Goal: Task Accomplishment & Management: Use online tool/utility

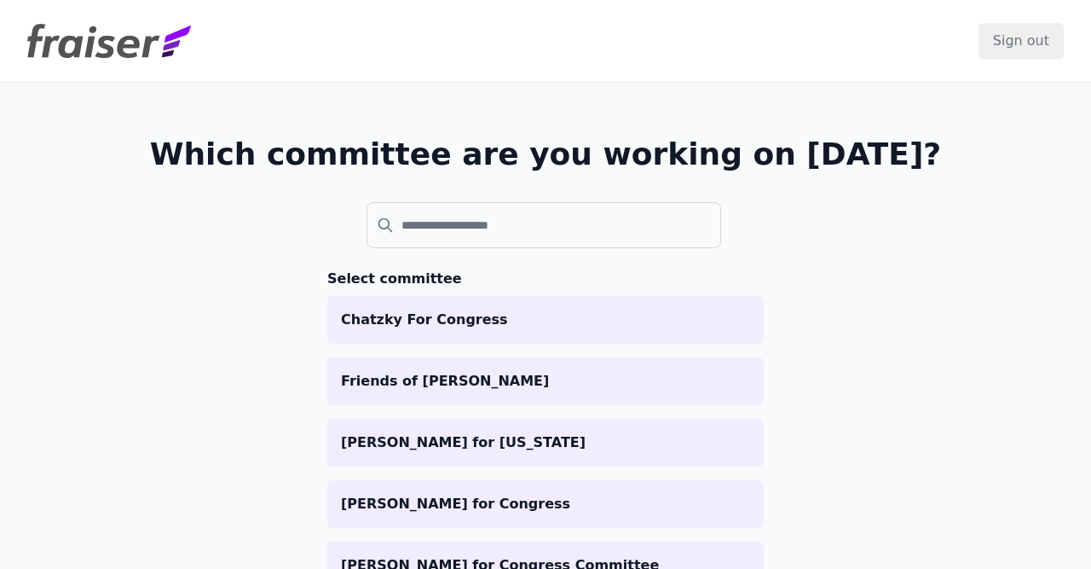
click at [395, 302] on li "Chatzky For Congress" at bounding box center [545, 320] width 436 height 48
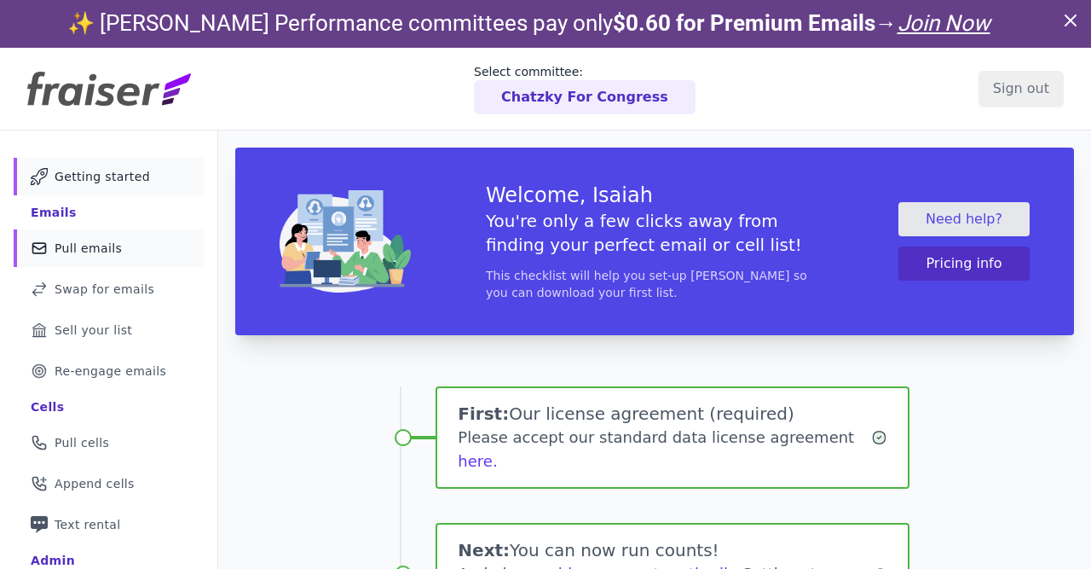
click at [0, 0] on div at bounding box center [0, 0] width 0 height 0
click at [79, 258] on link "Mail Icon Outline of a mail envelope Pull emails" at bounding box center [109, 248] width 190 height 38
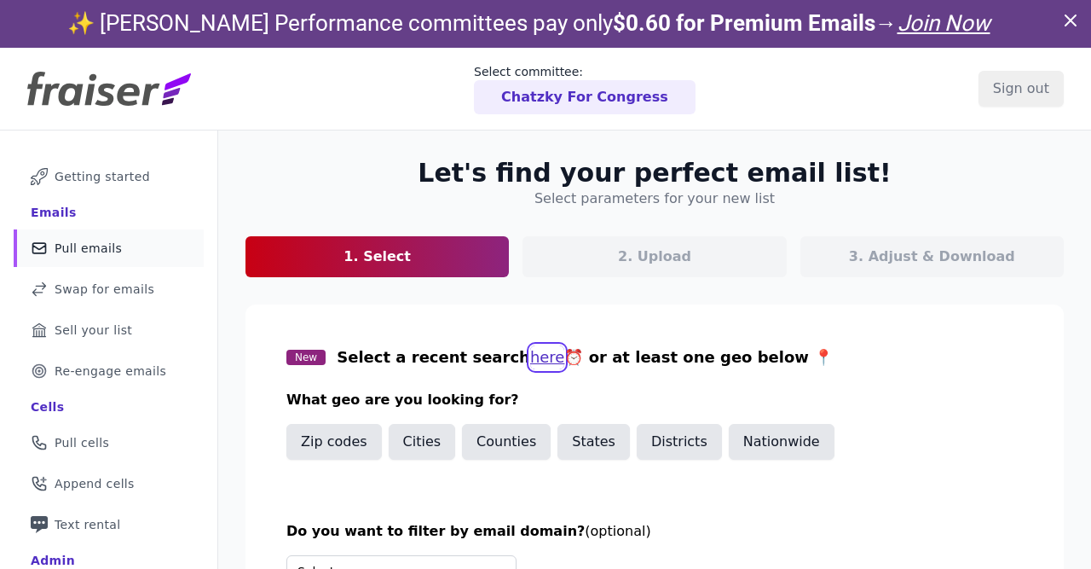
click at [530, 349] on button "here" at bounding box center [547, 357] width 35 height 24
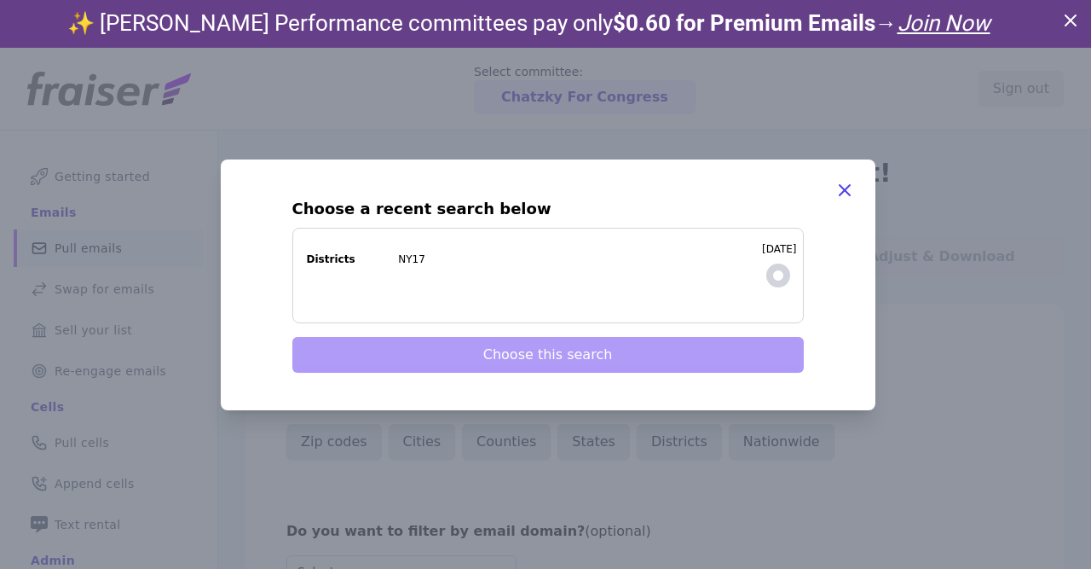
click at [505, 292] on label "9/8/2025 Districts NY17" at bounding box center [547, 275] width 511 height 95
click at [0, 0] on input "9/8/2025 Districts NY17" at bounding box center [0, 0] width 0 height 0
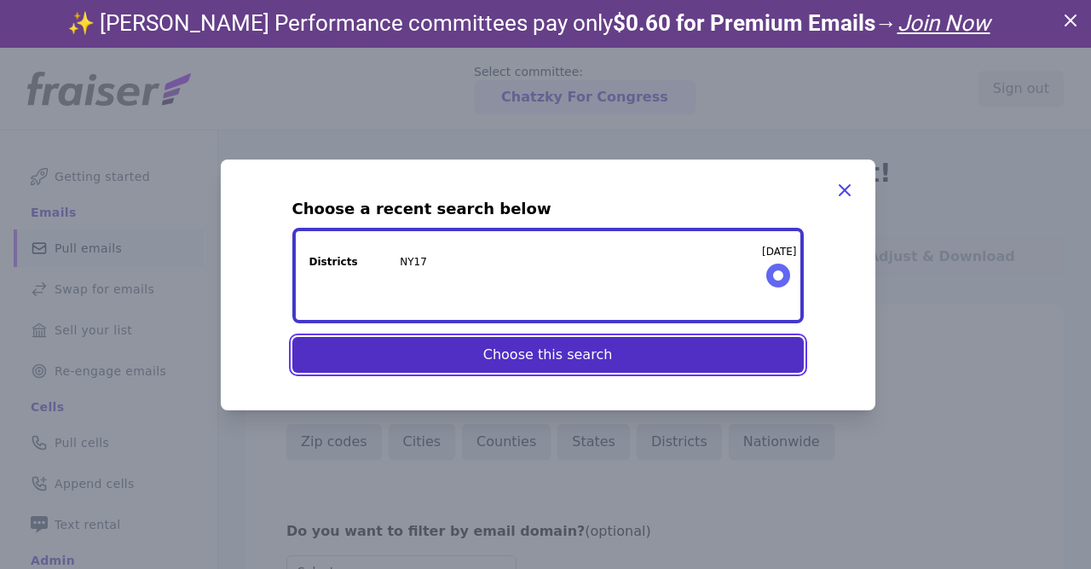
click at [499, 347] on button "Choose this search" at bounding box center [547, 355] width 511 height 36
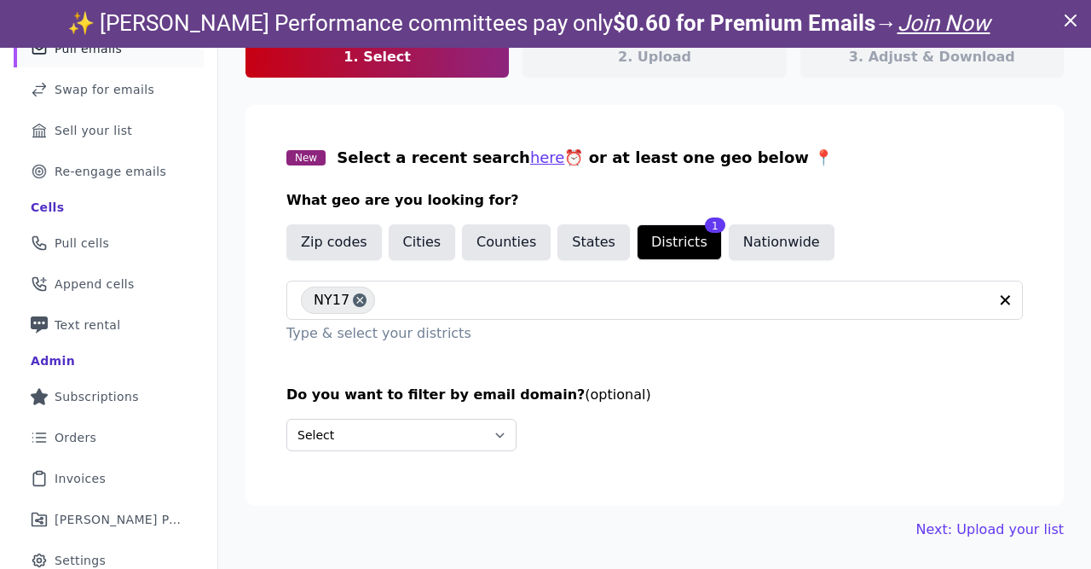
scroll to position [202, 0]
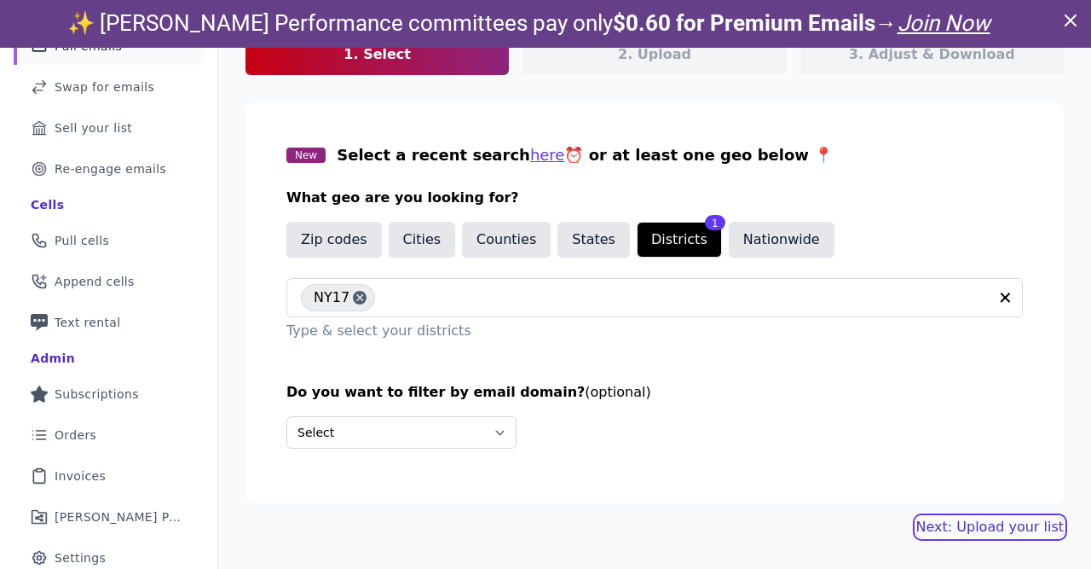
click at [1002, 531] on link "Next: Upload your list" at bounding box center [989, 527] width 147 height 20
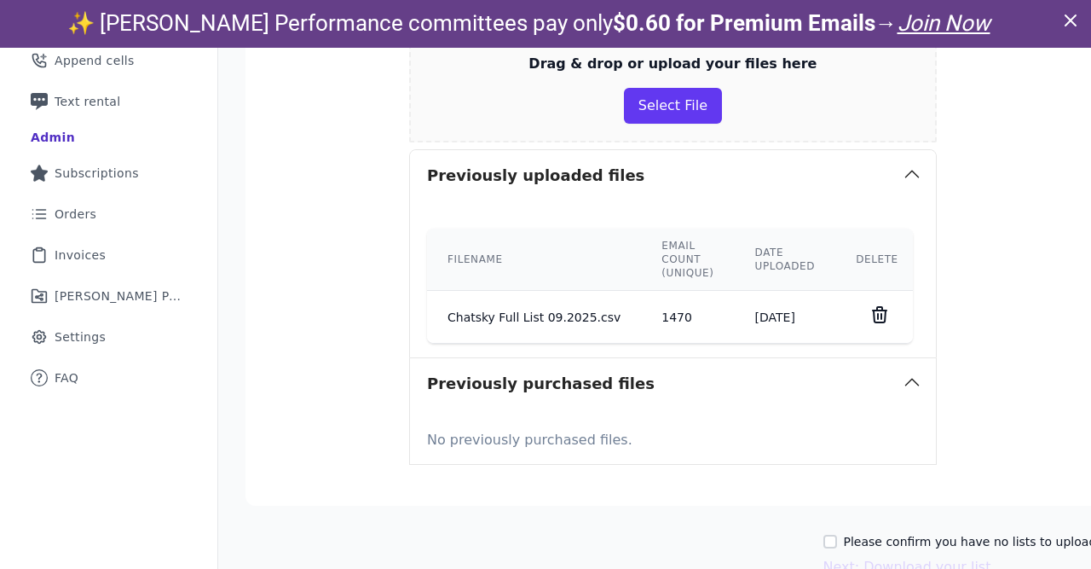
scroll to position [465, 0]
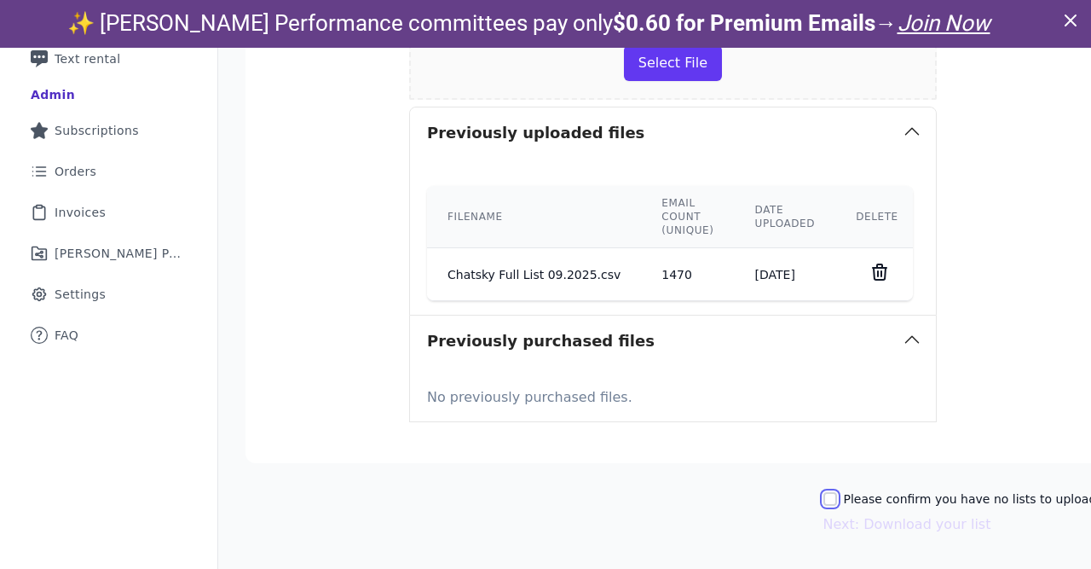
click at [823, 494] on input "Please confirm you have no lists to upload." at bounding box center [830, 499] width 14 height 14
checkbox input "true"
click at [852, 528] on button "Next: Download your list" at bounding box center [907, 524] width 168 height 20
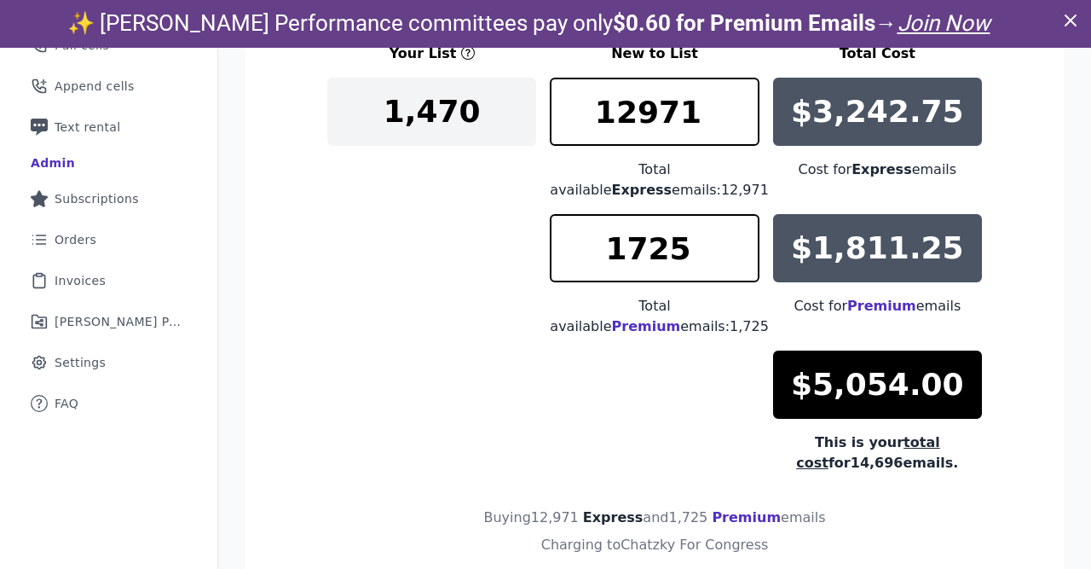
scroll to position [400, 0]
